Goal: Transaction & Acquisition: Purchase product/service

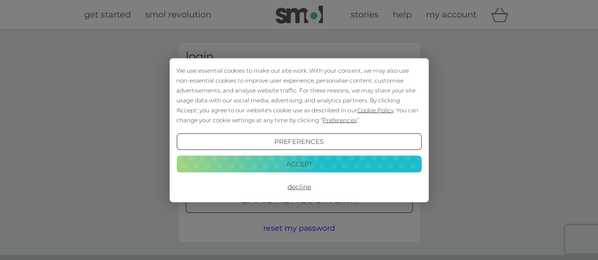
type input "[EMAIL_ADDRESS][DOMAIN_NAME]"
click at [305, 156] on div "Preferences Decline Accept" at bounding box center [298, 164] width 245 height 62
click at [307, 165] on button "Accept" at bounding box center [298, 164] width 245 height 17
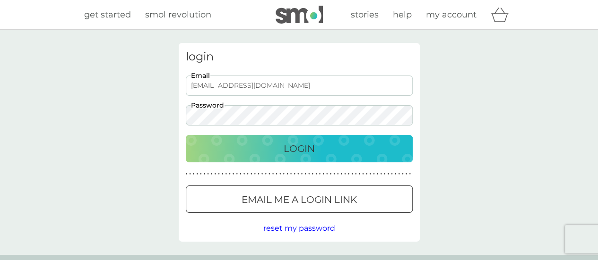
click at [306, 152] on p "Login" at bounding box center [299, 148] width 31 height 15
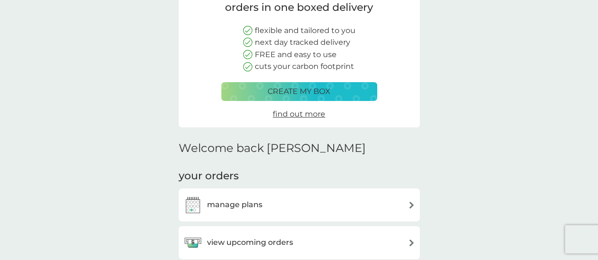
scroll to position [236, 0]
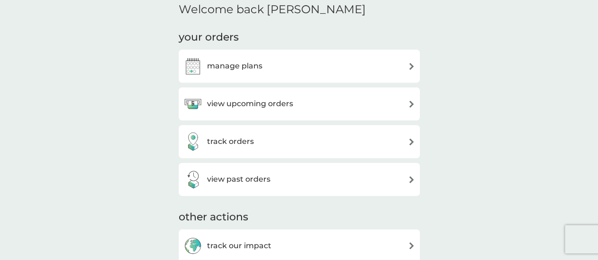
click at [286, 104] on h3 "view upcoming orders" at bounding box center [250, 104] width 86 height 12
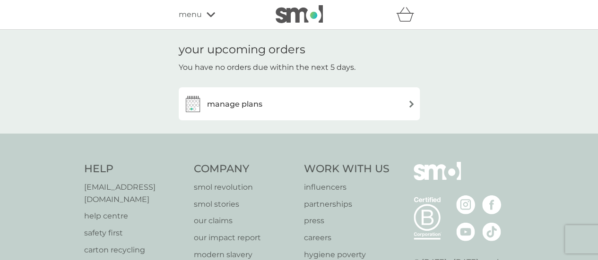
click at [389, 104] on div "manage plans" at bounding box center [299, 104] width 232 height 19
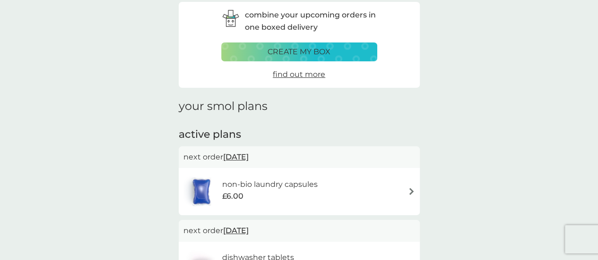
scroll to position [95, 0]
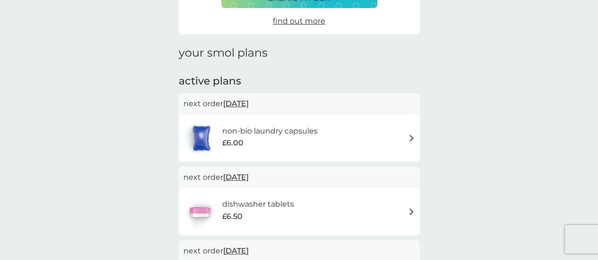
click at [352, 215] on div "dishwasher tablets £6.50" at bounding box center [299, 212] width 232 height 33
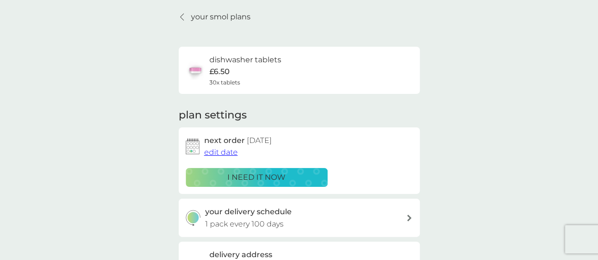
scroll to position [47, 0]
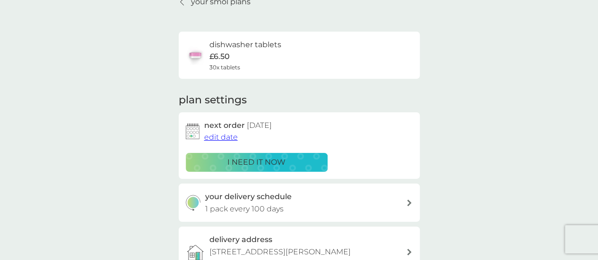
click at [278, 164] on p "i need it now" at bounding box center [256, 162] width 58 height 12
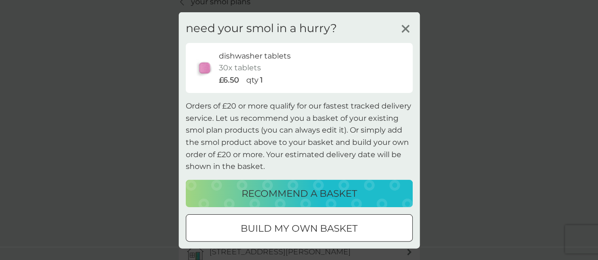
click at [346, 225] on p "build my own basket" at bounding box center [299, 228] width 117 height 15
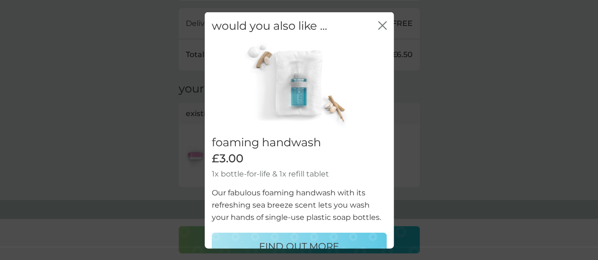
click at [378, 19] on div "close" at bounding box center [382, 26] width 9 height 14
click at [378, 24] on icon "close" at bounding box center [382, 25] width 9 height 9
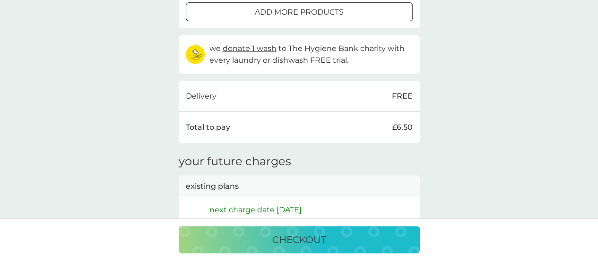
scroll to position [142, 0]
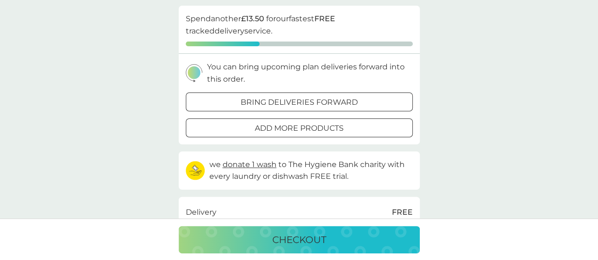
click at [313, 105] on div at bounding box center [299, 102] width 34 height 10
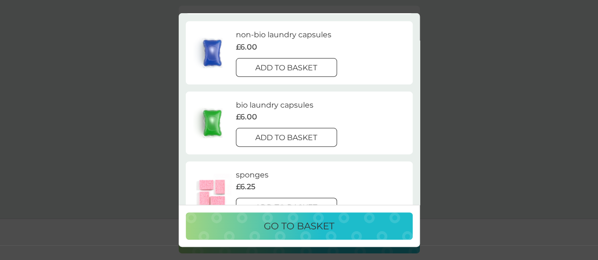
scroll to position [95, 0]
click at [306, 133] on p "add to basket" at bounding box center [286, 136] width 62 height 12
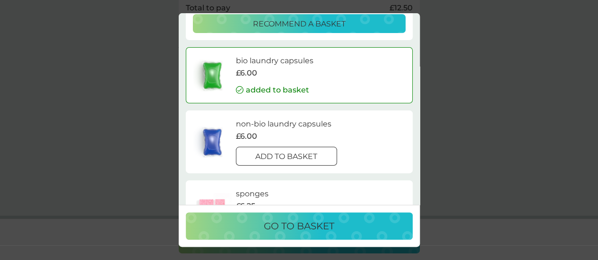
scroll to position [0, 0]
